Goal: Task Accomplishment & Management: Use online tool/utility

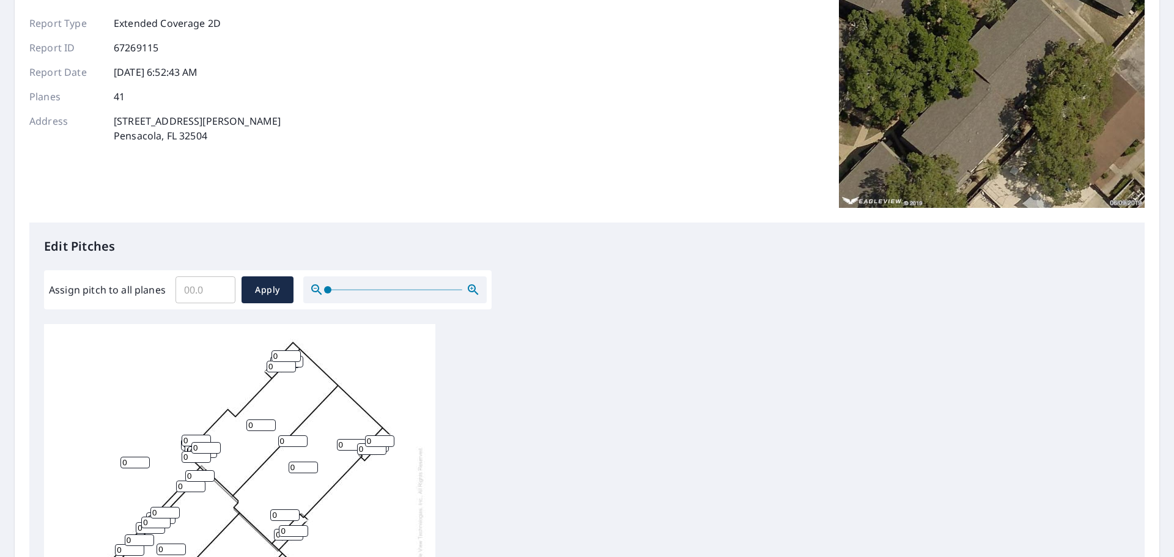
scroll to position [285, 0]
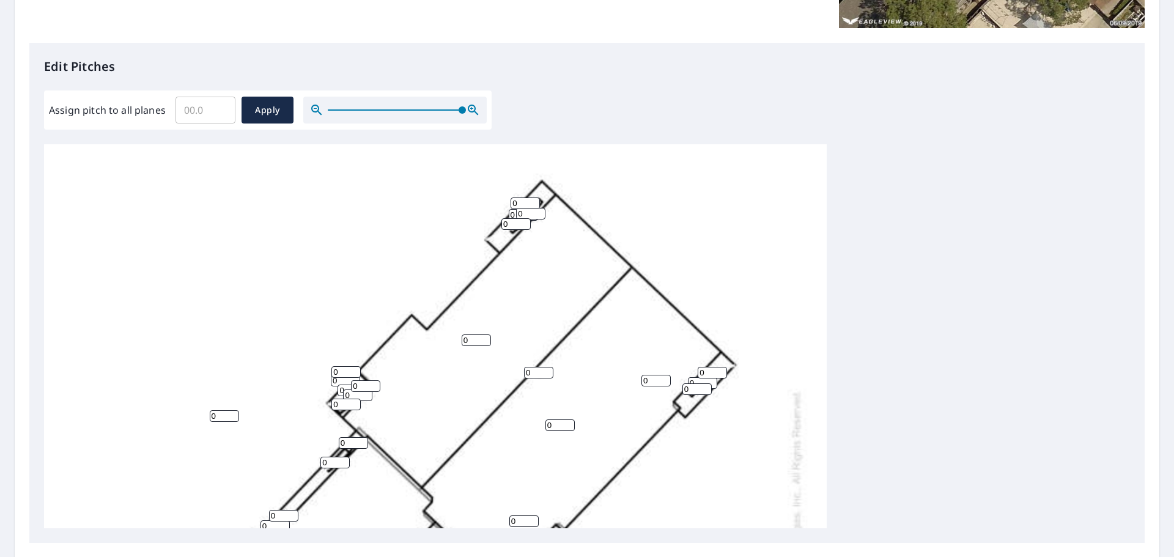
drag, startPoint x: 329, startPoint y: 108, endPoint x: 608, endPoint y: 112, distance: 278.8
click at [608, 112] on div "Edit Pitches Assign pitch to all planes ​ Apply 0 0 0 0 0 0 0 0 0 0 0 0 0 0 0 0…" at bounding box center [586, 293] width 1115 height 500
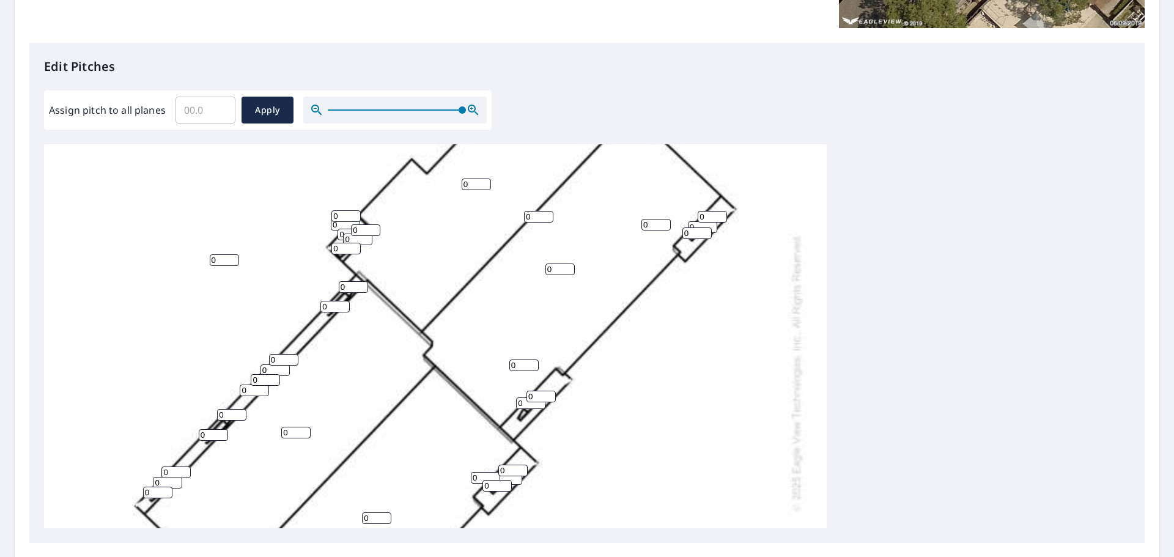
scroll to position [111, 0]
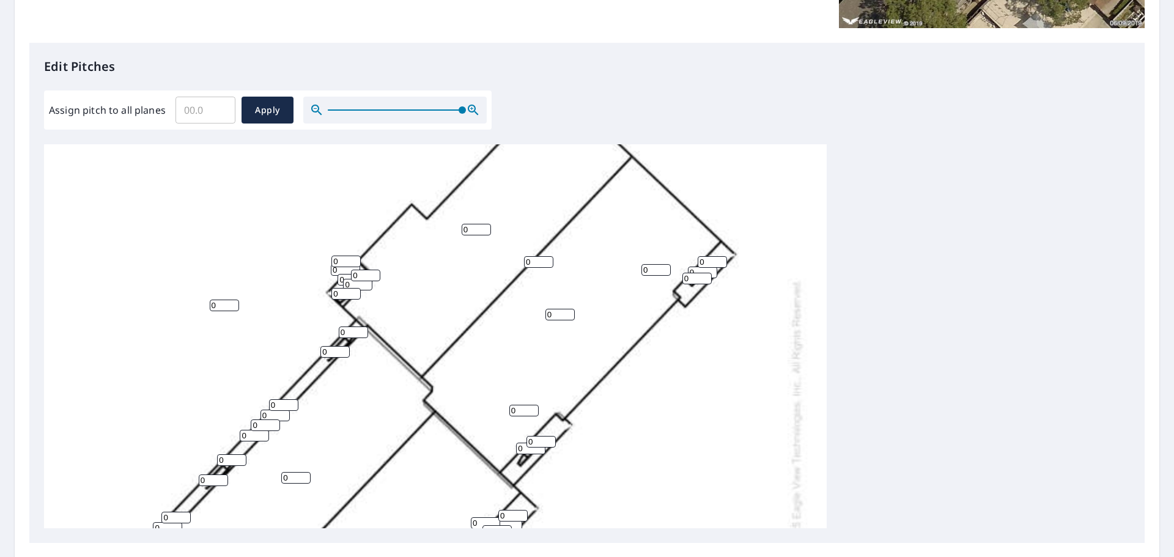
click at [475, 227] on input "0" at bounding box center [476, 230] width 29 height 12
type input "04"
drag, startPoint x: 548, startPoint y: 270, endPoint x: 537, endPoint y: 267, distance: 12.0
click at [547, 270] on div "0 0 0 04 0 0 0 0 0 0 0 0 0 0 0 0 0 0 0 0 0 0 0 0 0 0 0 0 0 0 0 0 0 0 0 0 0 0 0 …" at bounding box center [435, 418] width 782 height 768
click at [536, 264] on input "0" at bounding box center [538, 262] width 29 height 12
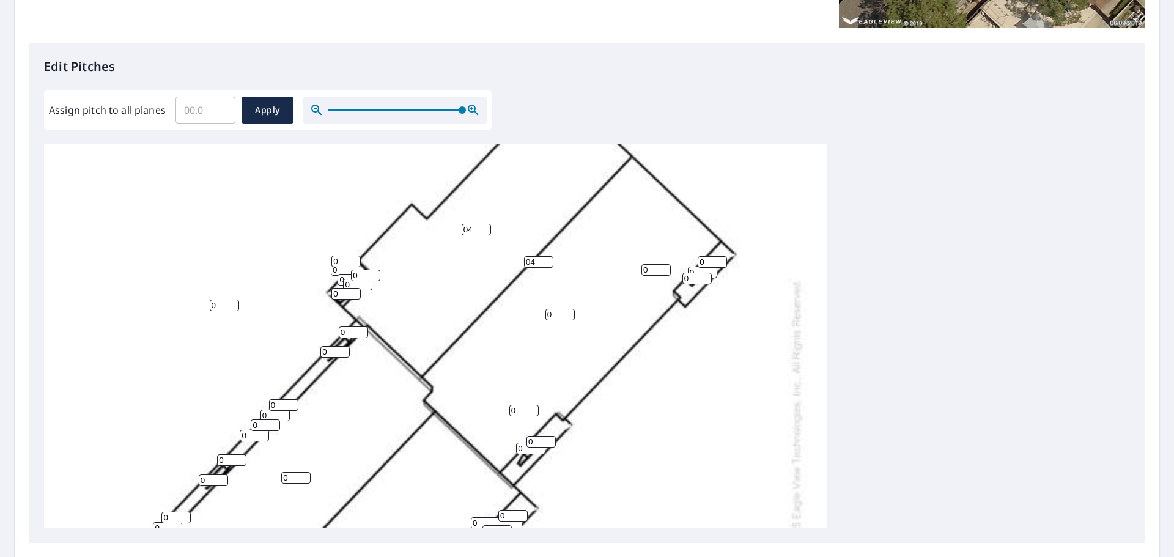
type input "04"
click at [564, 318] on input "0" at bounding box center [559, 315] width 29 height 12
type input "4"
click at [664, 270] on input "1" at bounding box center [655, 270] width 29 height 12
type input "1"
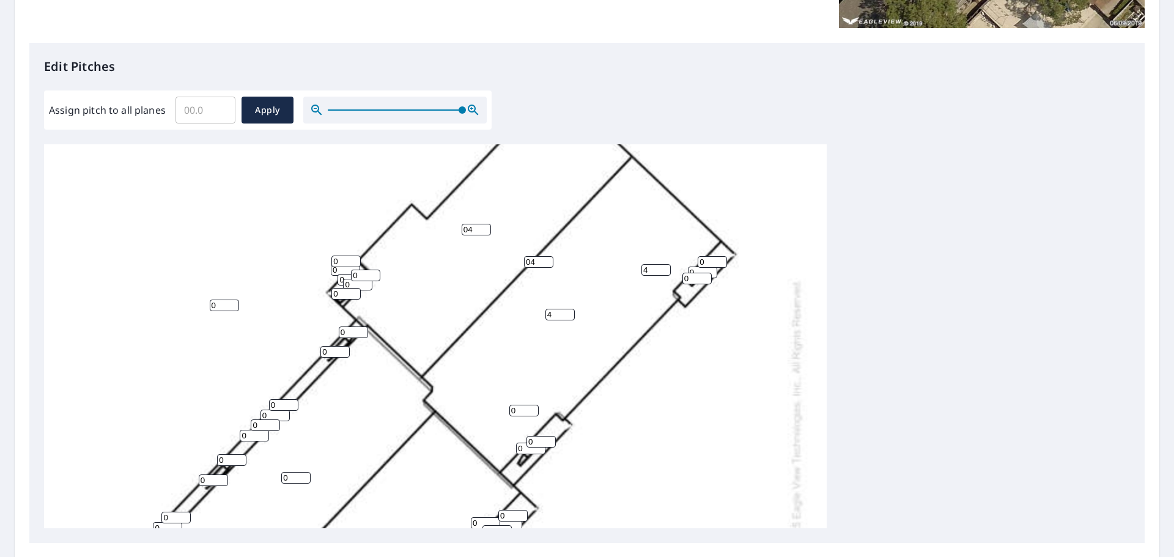
type input "4"
click at [707, 263] on input "0" at bounding box center [712, 262] width 29 height 12
drag, startPoint x: -23, startPoint y: 288, endPoint x: -152, endPoint y: 282, distance: 129.1
click at [0, 282] on html "Dashboard Order History Order Report Details View and edit your report informat…" at bounding box center [587, 278] width 1174 height 557
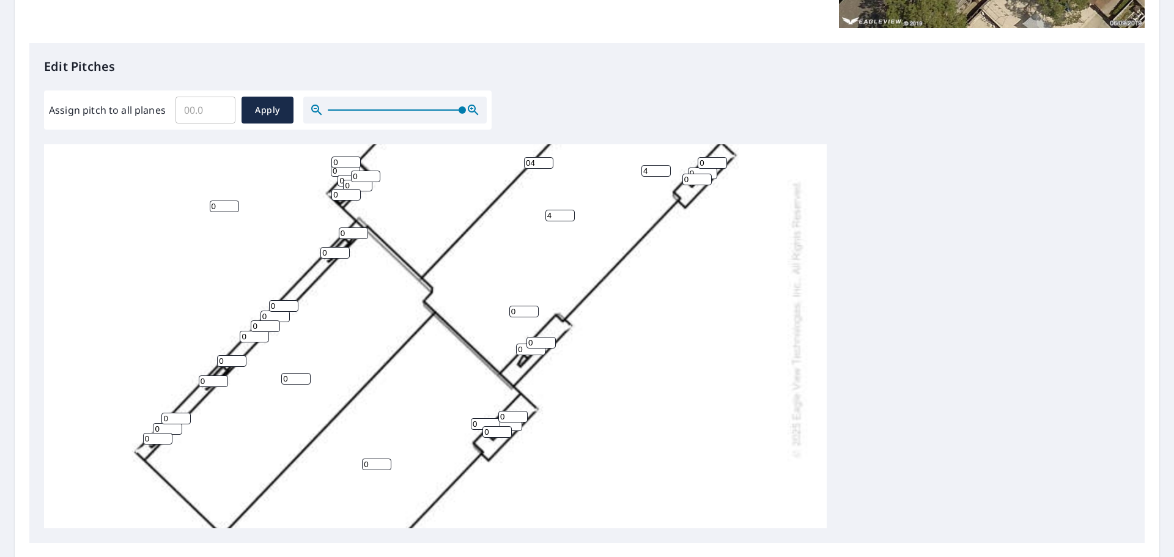
scroll to position [254, 0]
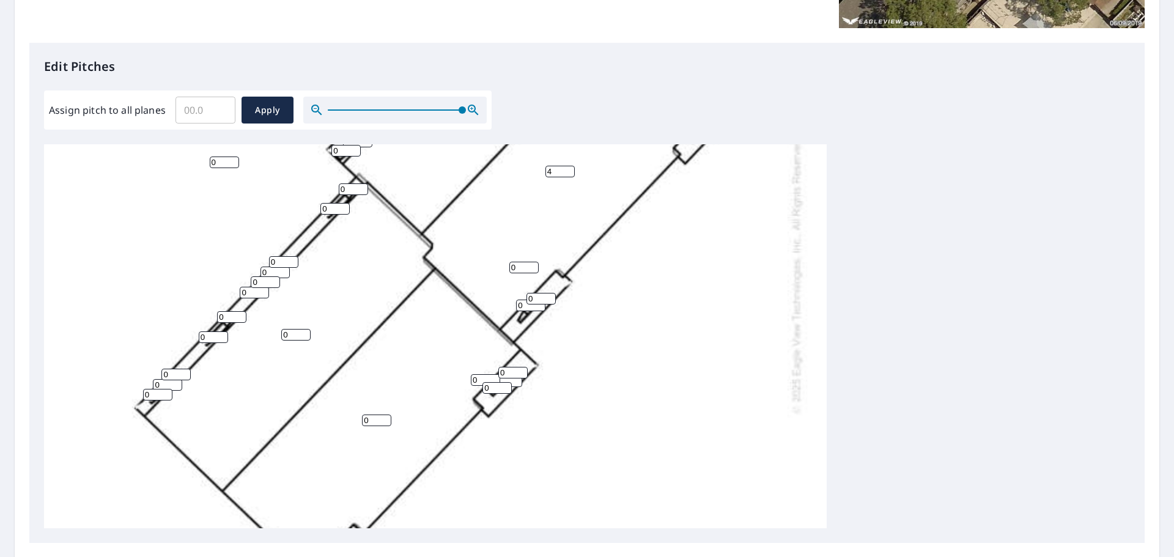
drag, startPoint x: 300, startPoint y: 326, endPoint x: 296, endPoint y: 333, distance: 7.9
click at [300, 328] on div "4 0 0 04 0 04 0 0 0 0 0 0 0 0 0 0 0 0 0 0 0 0 0 0 0 0 0 0 0 0 0 0 4 0 0 0 0 0 0…" at bounding box center [435, 275] width 782 height 768
click at [296, 333] on input "0" at bounding box center [295, 335] width 29 height 12
type input "04"
click at [378, 424] on input "0" at bounding box center [376, 420] width 29 height 12
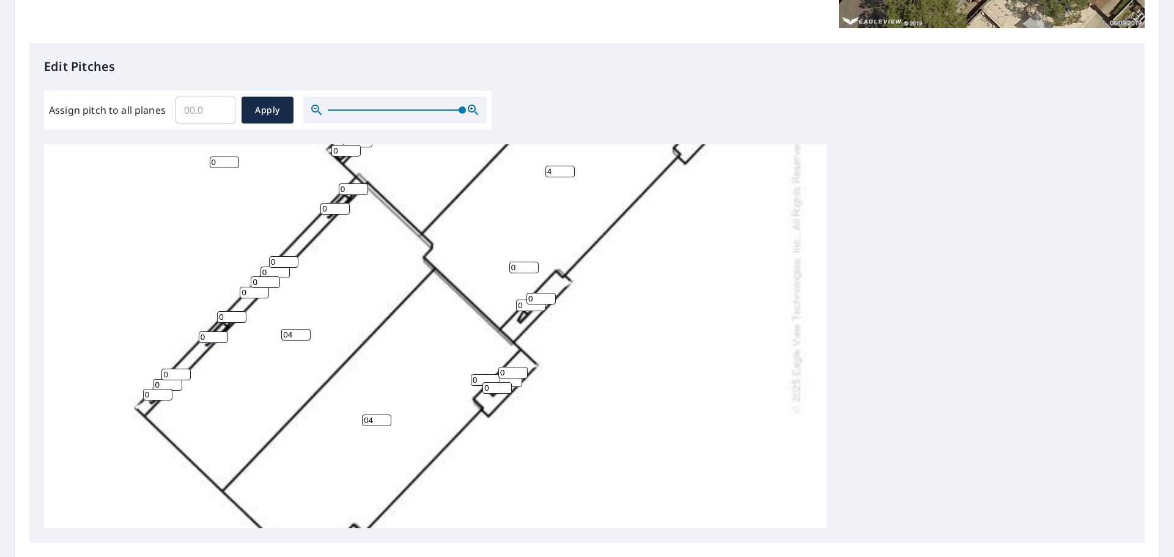
scroll to position [396, 0]
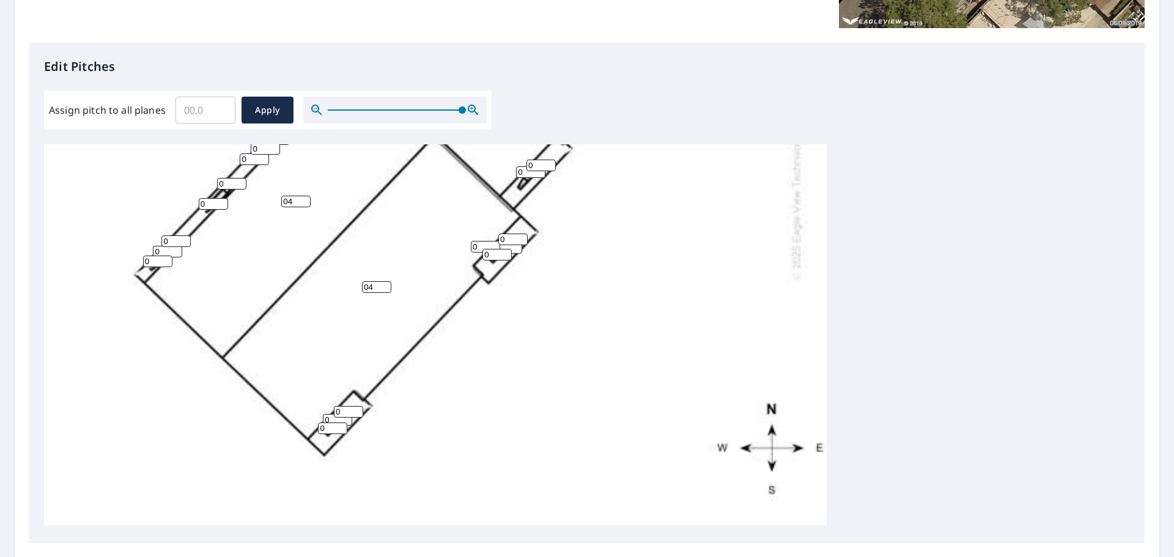
type input "04"
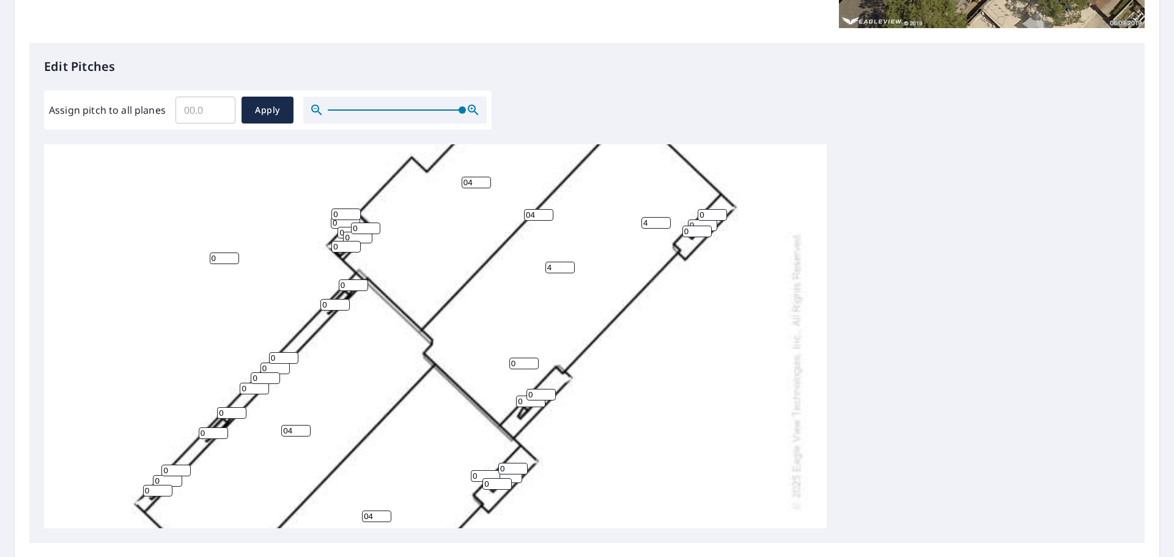
scroll to position [285, 0]
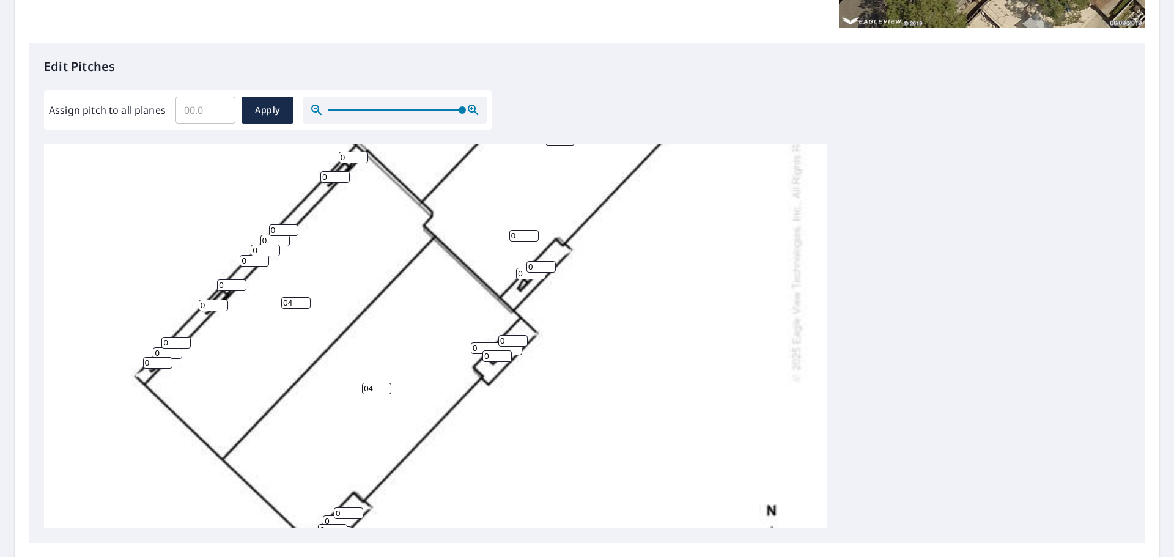
click at [303, 101] on div at bounding box center [394, 110] width 183 height 27
click at [307, 103] on div at bounding box center [394, 110] width 183 height 27
click at [318, 114] on icon "button" at bounding box center [316, 110] width 15 height 15
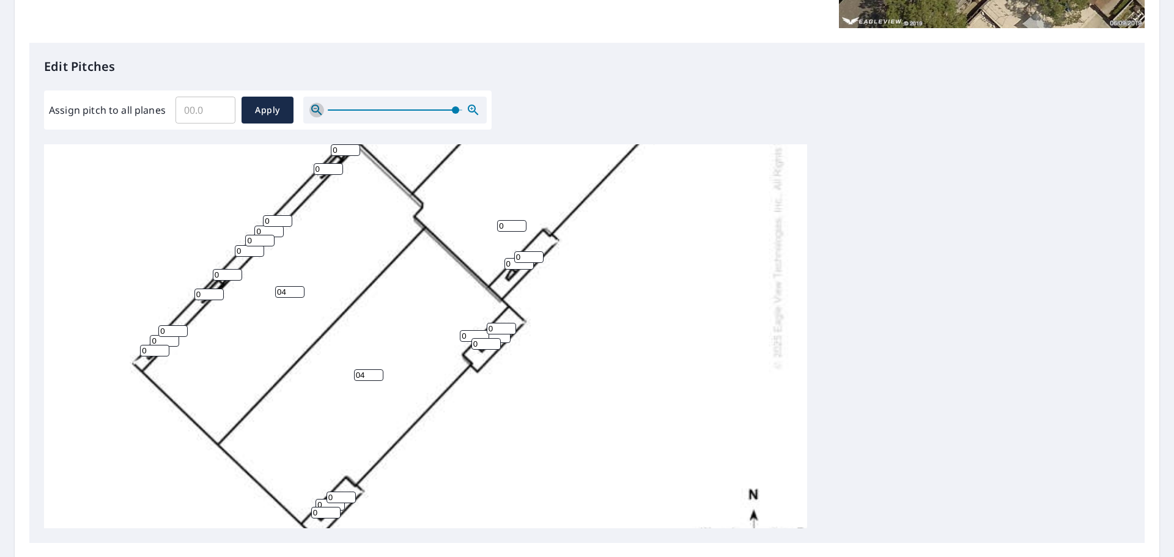
click at [318, 114] on icon "button" at bounding box center [316, 110] width 15 height 15
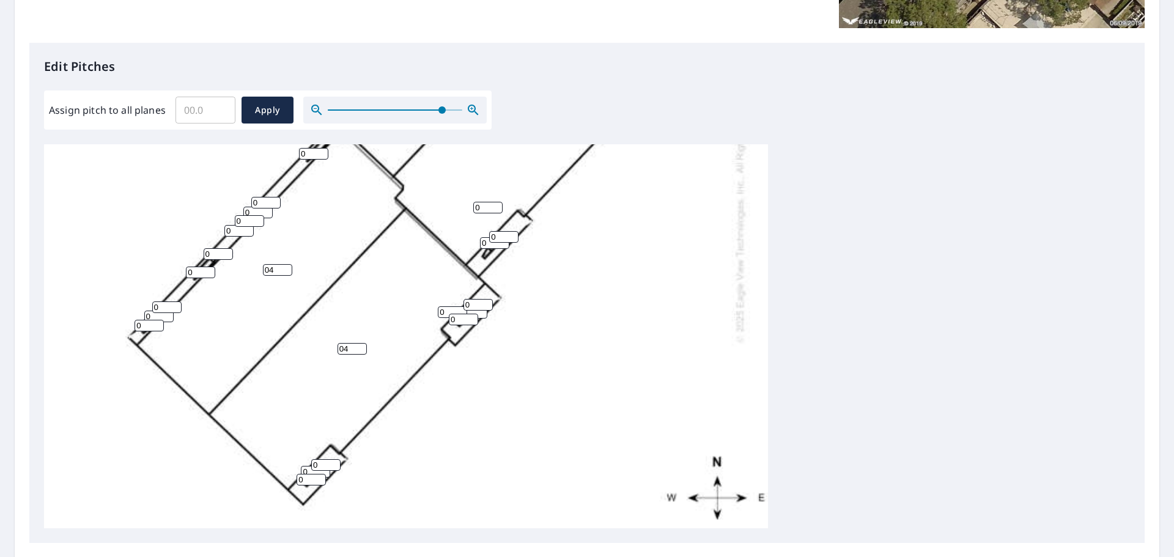
click at [318, 114] on icon "button" at bounding box center [316, 110] width 15 height 15
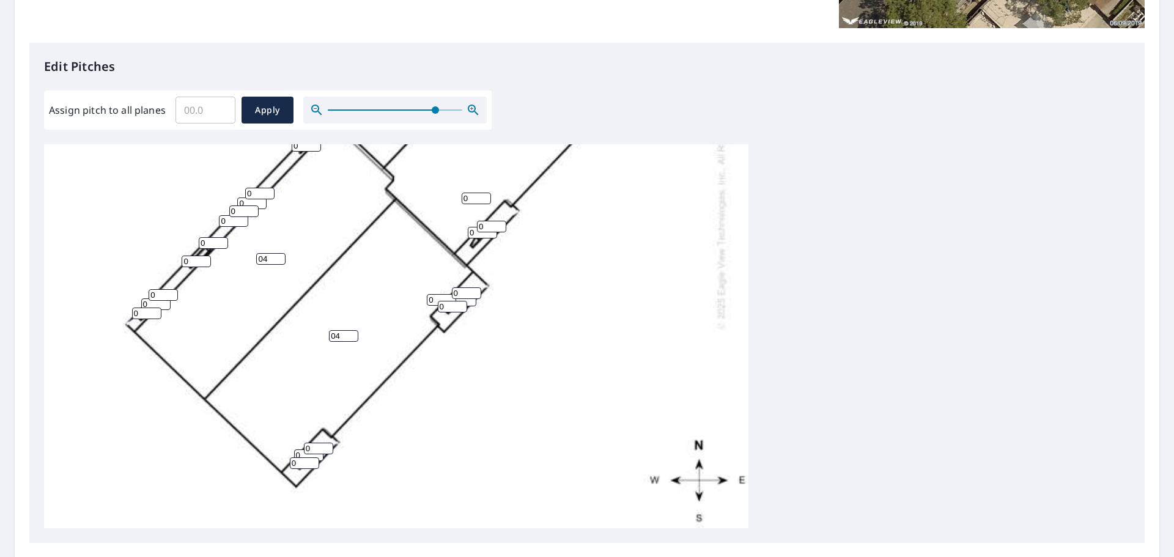
click at [318, 114] on icon "button" at bounding box center [316, 110] width 15 height 15
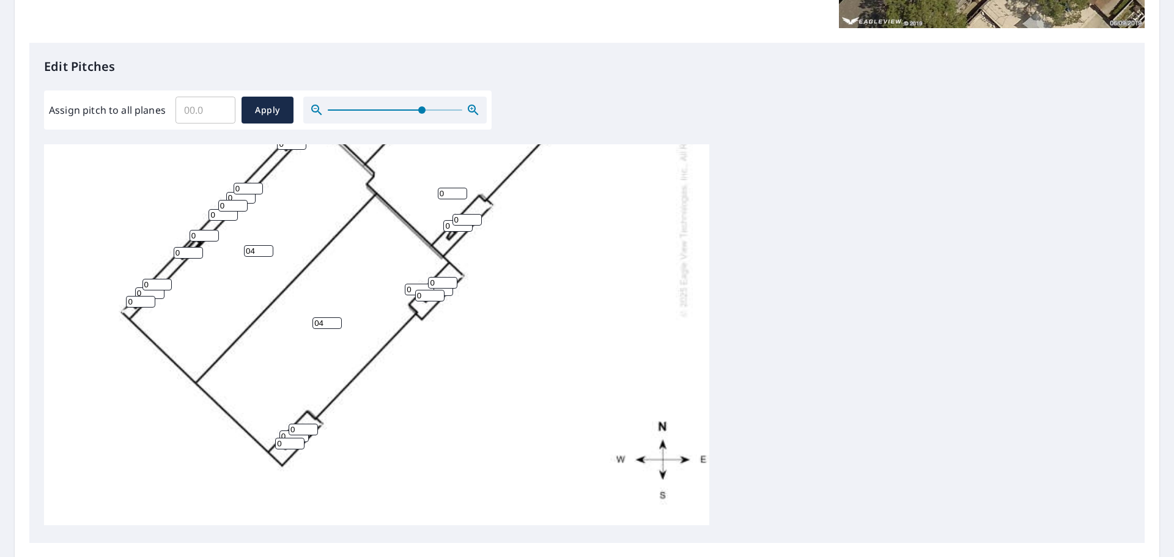
click at [318, 114] on icon "button" at bounding box center [316, 110] width 15 height 15
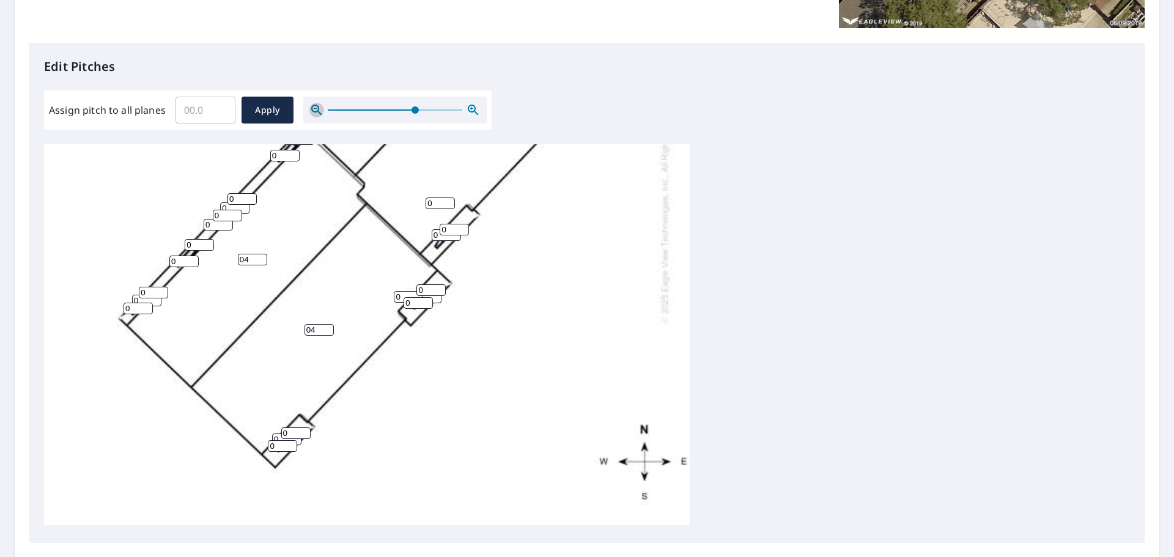
click at [318, 114] on icon "button" at bounding box center [316, 110] width 15 height 15
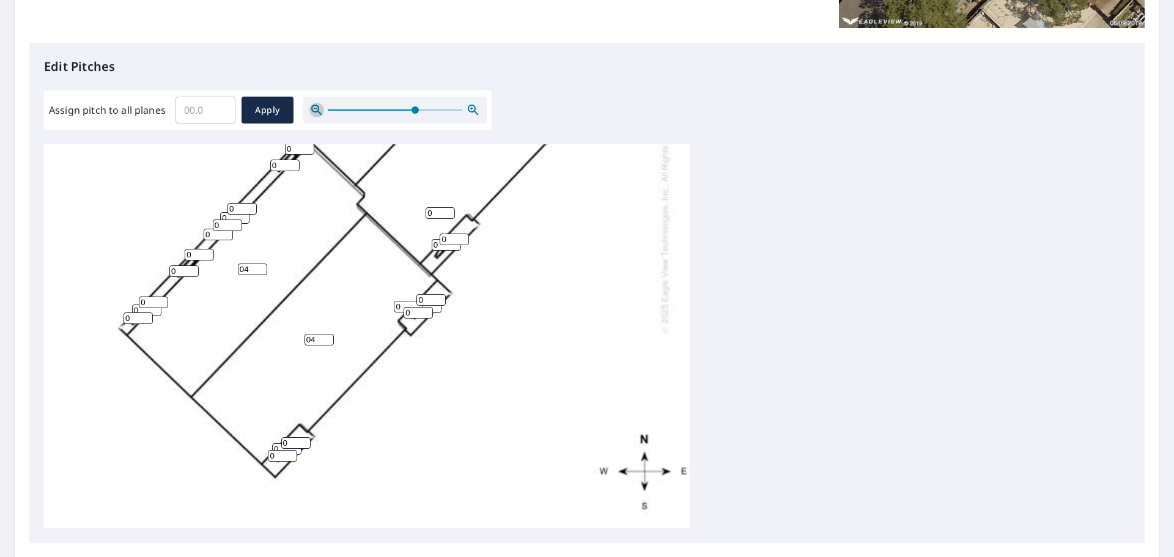
click at [318, 114] on icon "button" at bounding box center [316, 110] width 15 height 15
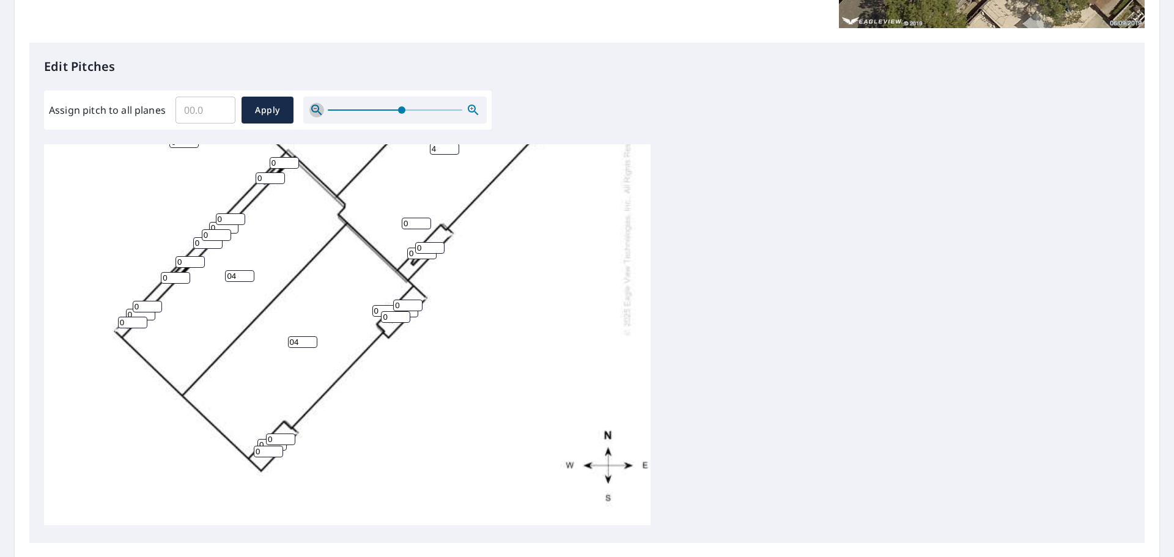
click at [318, 114] on icon "button" at bounding box center [316, 110] width 15 height 15
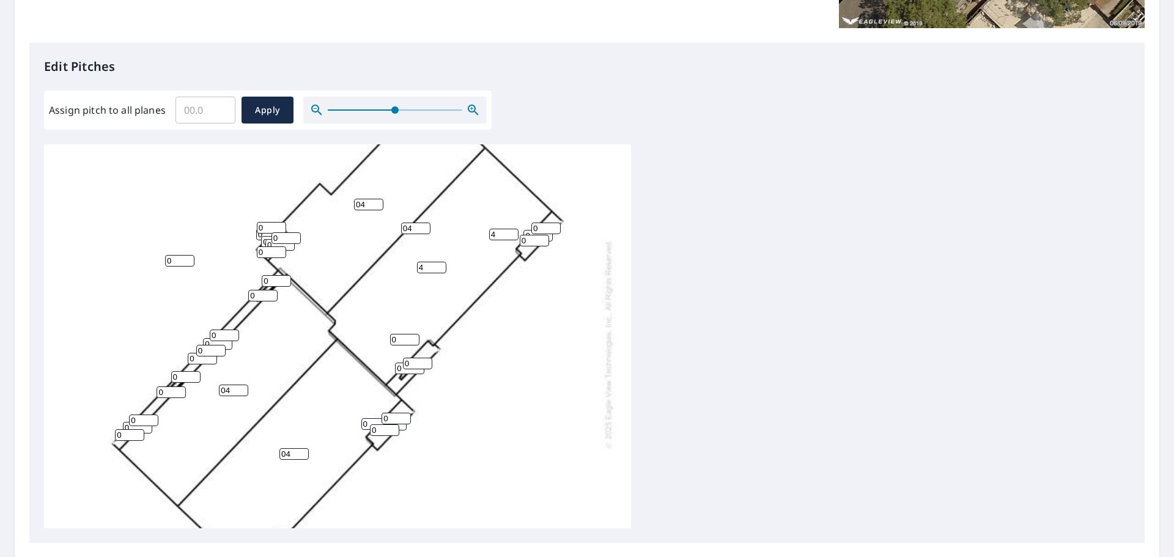
scroll to position [61, 0]
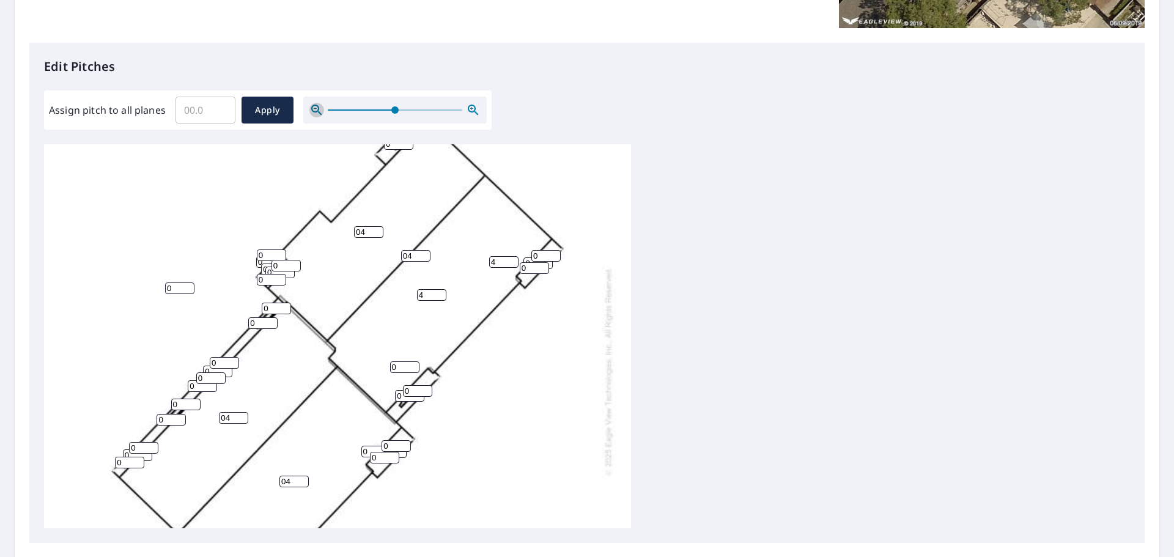
click at [314, 103] on icon "button" at bounding box center [316, 110] width 15 height 15
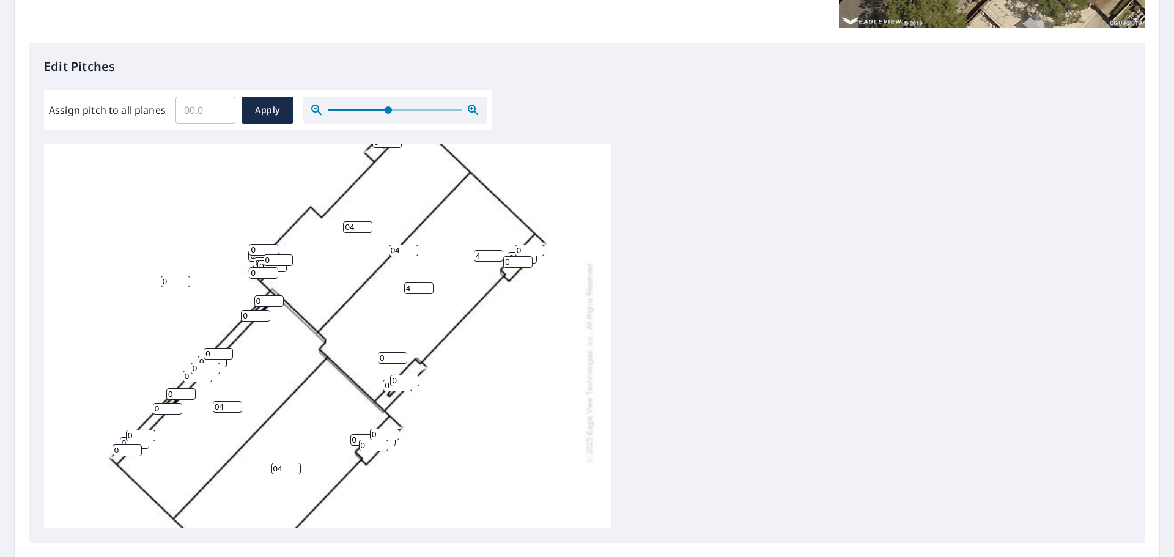
click at [313, 109] on icon "button" at bounding box center [316, 110] width 10 height 10
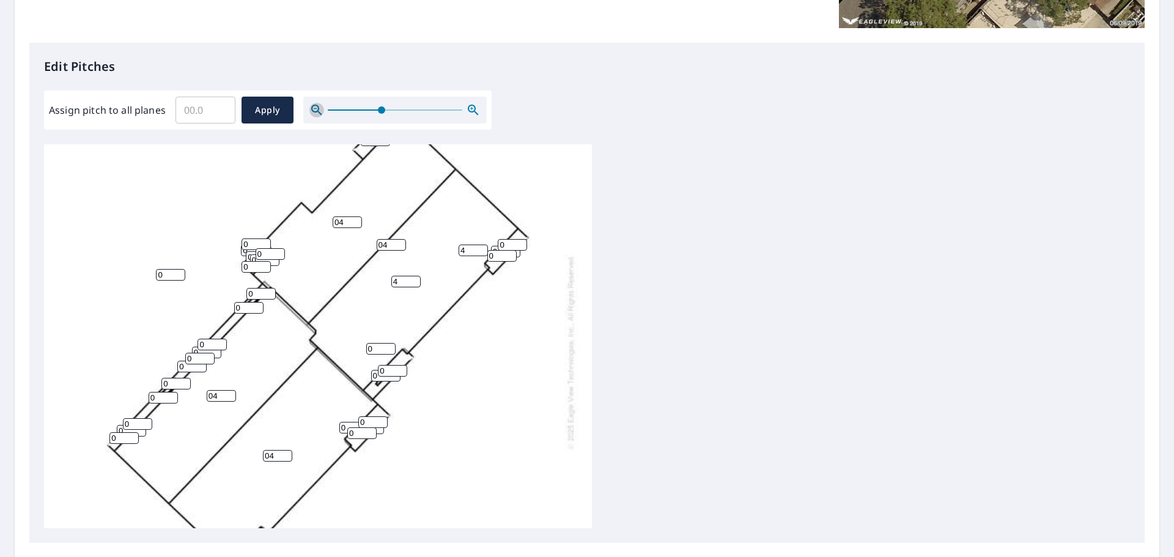
click at [313, 109] on icon "button" at bounding box center [316, 110] width 10 height 10
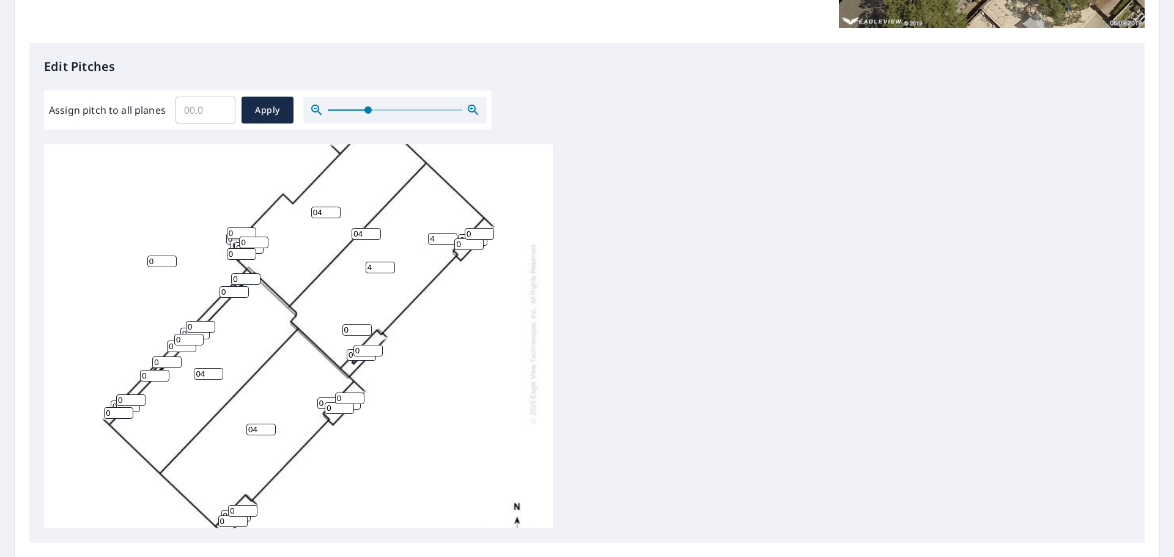
click at [313, 109] on icon "button" at bounding box center [316, 110] width 10 height 10
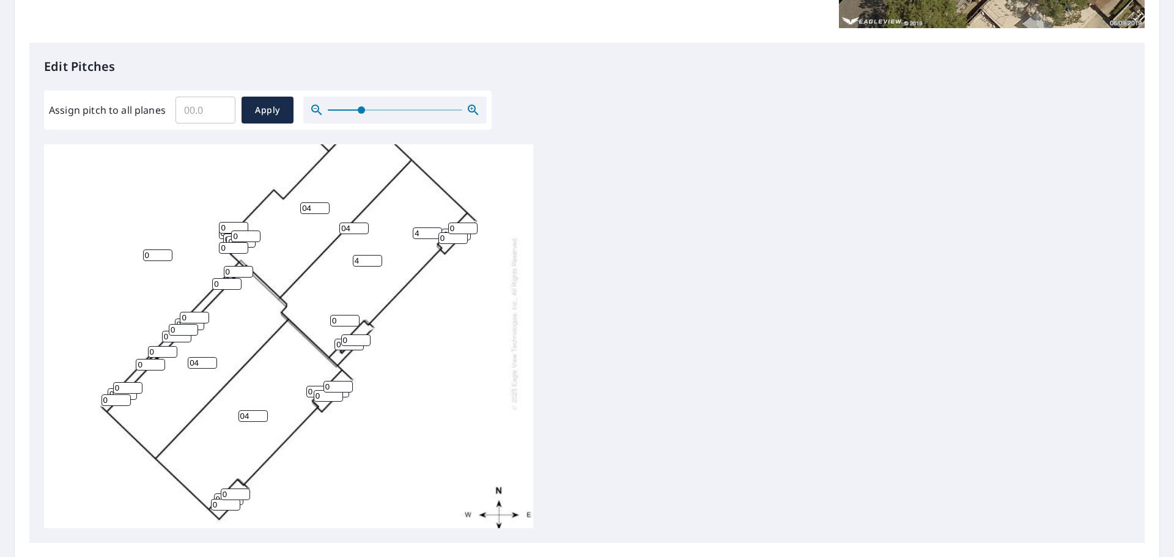
click at [313, 109] on icon "button" at bounding box center [316, 110] width 10 height 10
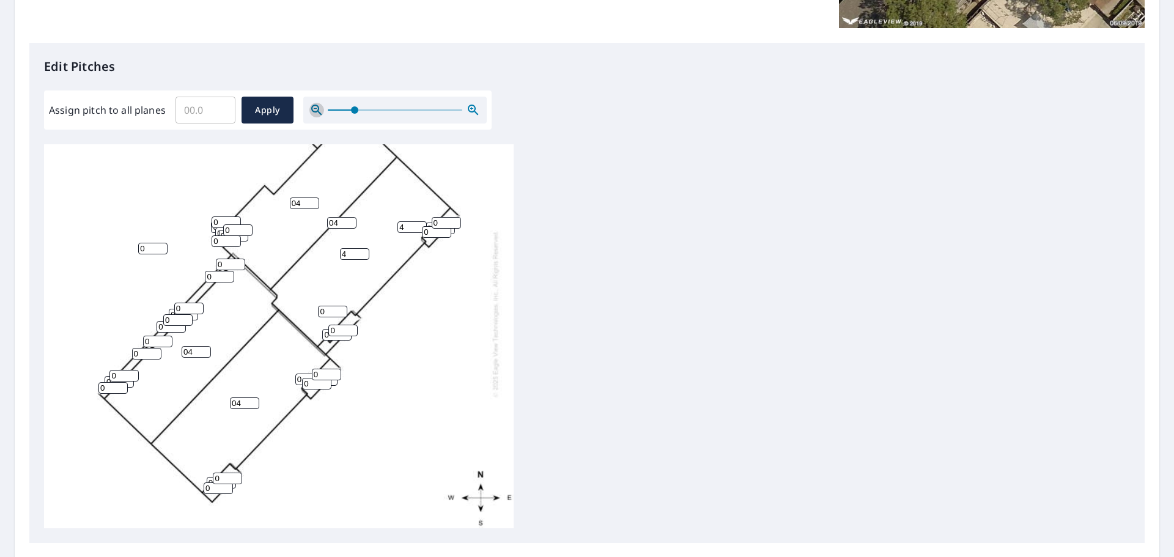
click at [313, 109] on icon "button" at bounding box center [316, 110] width 10 height 10
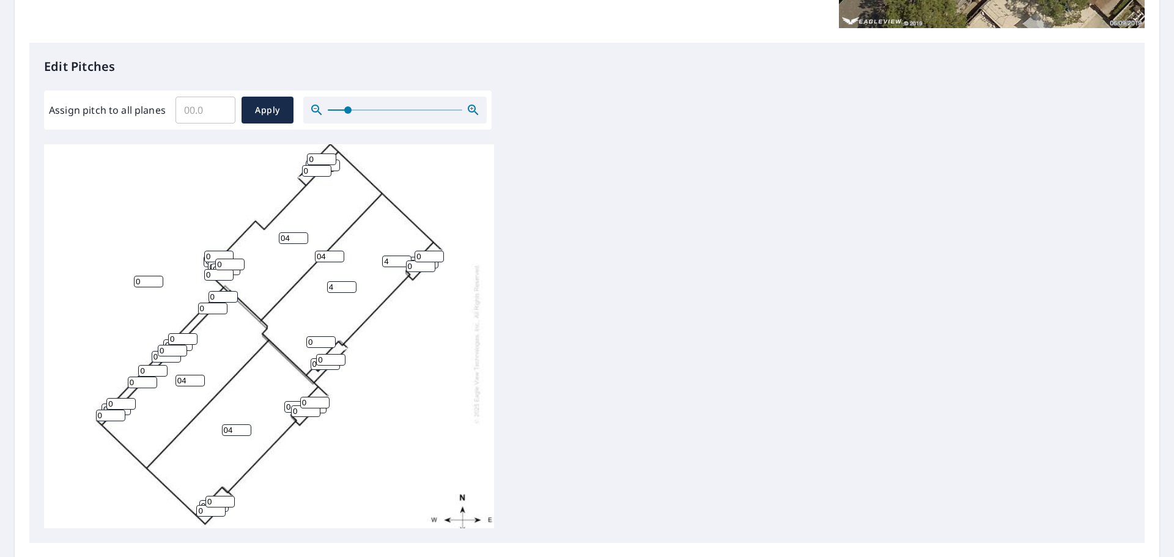
scroll to position [0, 0]
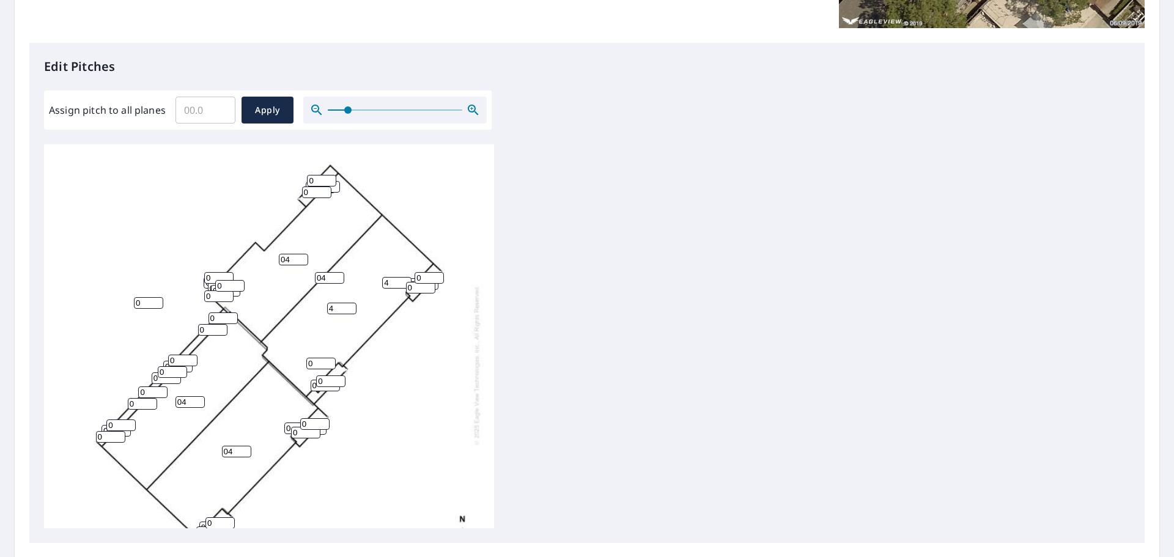
click at [36, 518] on div "Edit Pitches Assign pitch to all planes ​ Apply 4 04 04 04 0 04 0 0 0 0 0 0 0 0…" at bounding box center [586, 293] width 1115 height 500
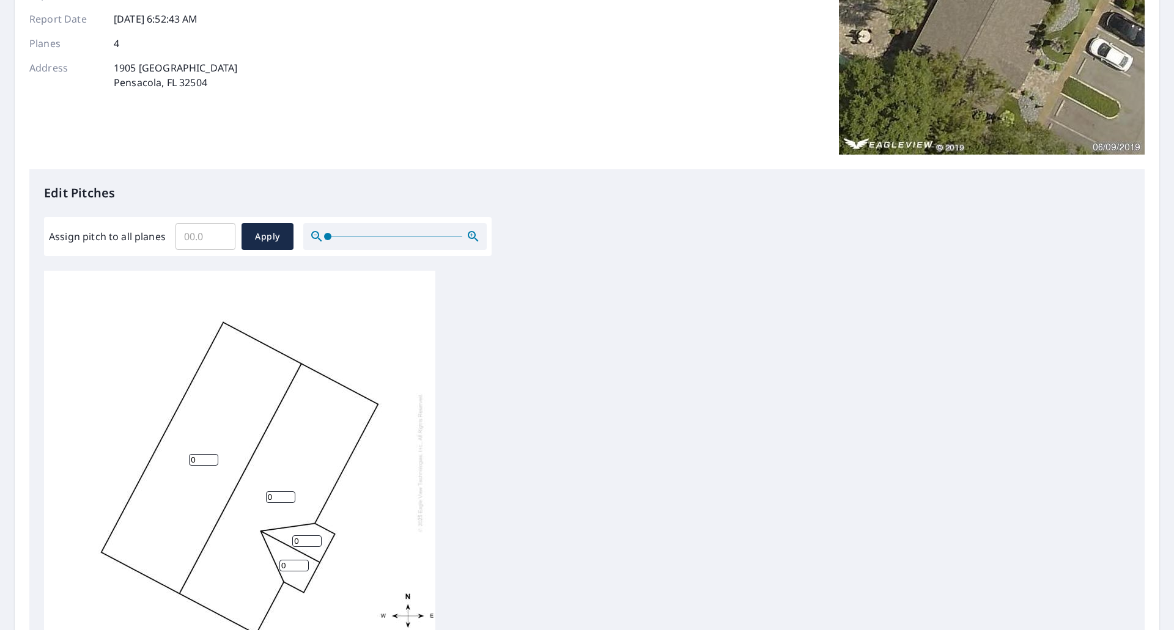
scroll to position [285, 0]
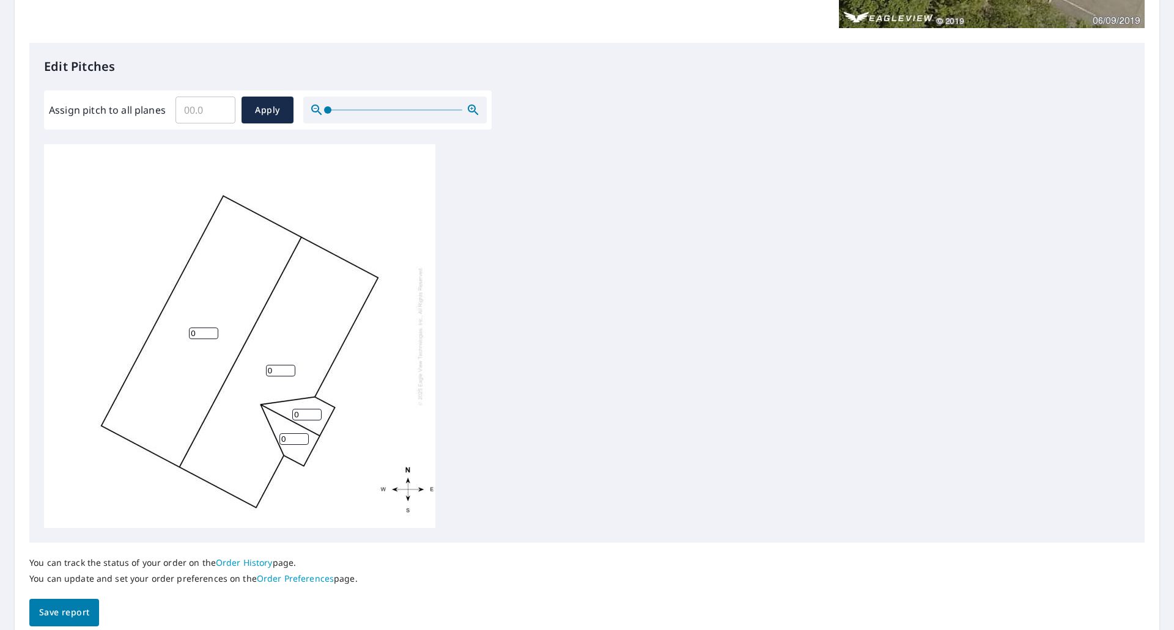
click at [270, 372] on input "0" at bounding box center [280, 371] width 29 height 12
click at [202, 107] on input "Assign pitch to all planes" at bounding box center [205, 110] width 60 height 34
type input "3"
click at [267, 109] on span "Apply" at bounding box center [267, 110] width 32 height 15
type input "3"
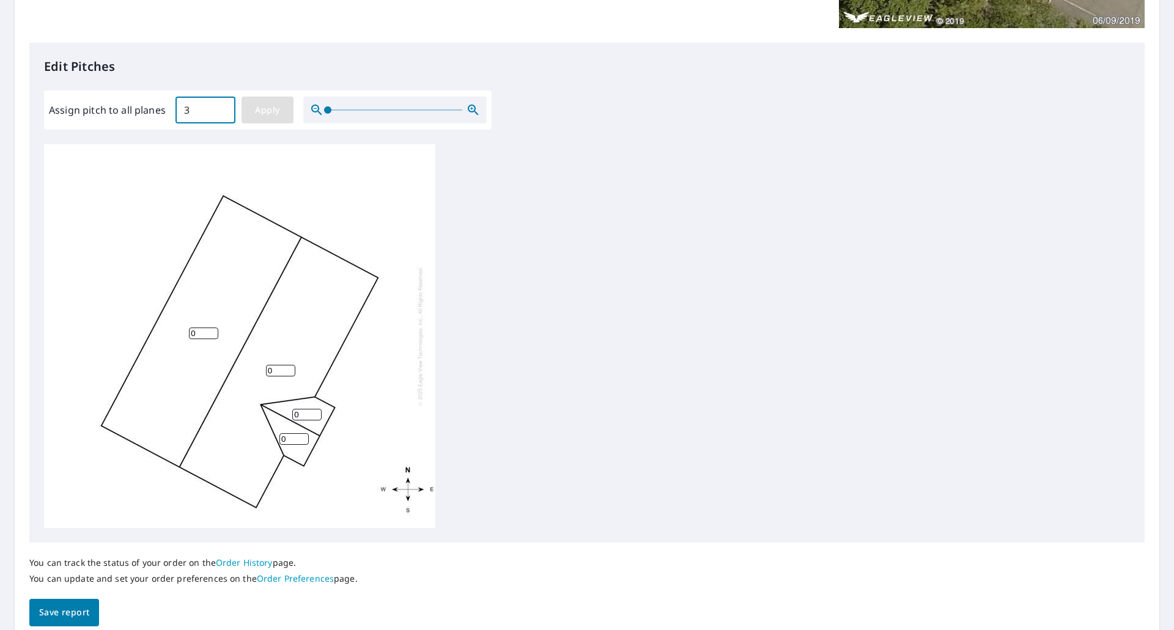
type input "3"
click at [79, 613] on span "Save report" at bounding box center [64, 612] width 50 height 15
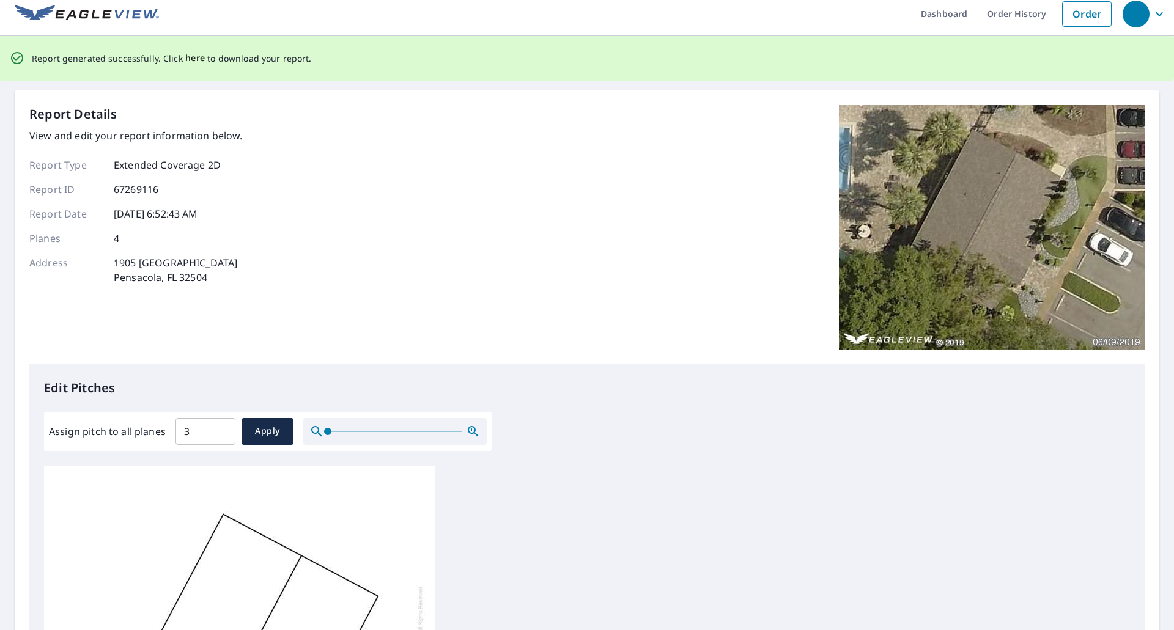
scroll to position [0, 0]
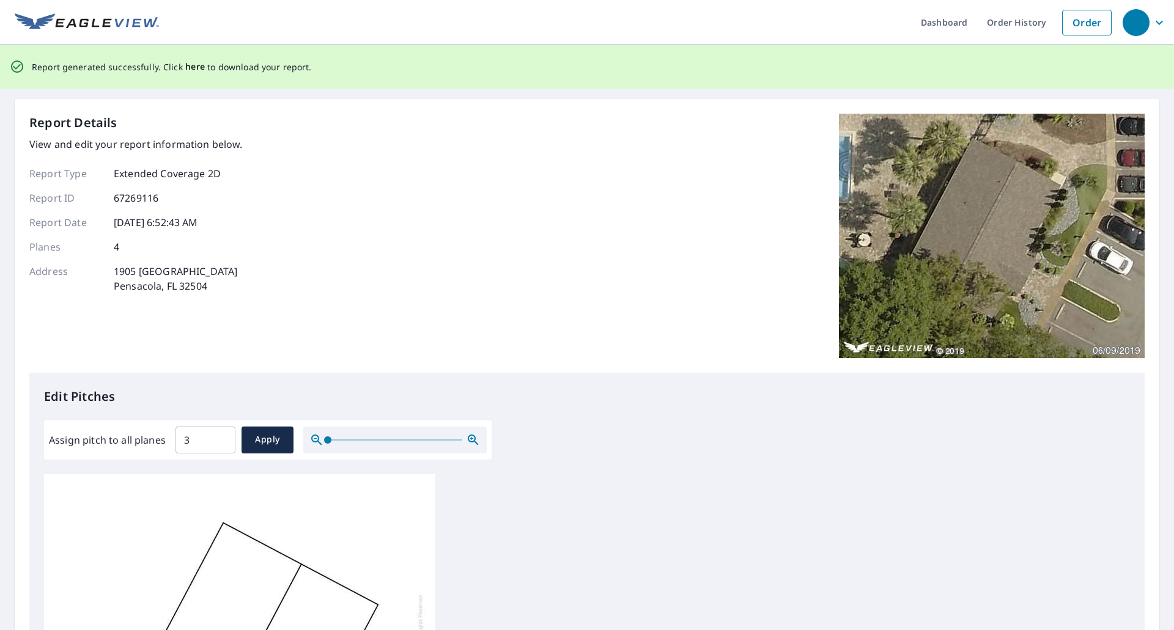
click at [190, 64] on span "here" at bounding box center [195, 66] width 20 height 15
